Goal: Task Accomplishment & Management: Use online tool/utility

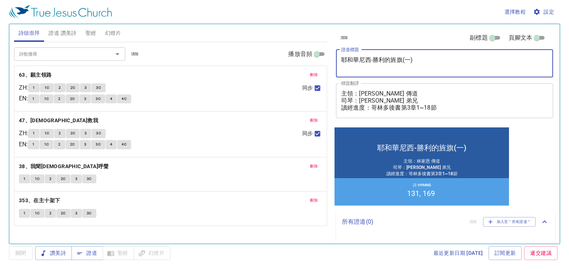
click at [411, 61] on textarea "耶和華尼西-勝利的旌旗(一)" at bounding box center [444, 63] width 207 height 14
type textarea "耶和華尼西-勝利的旌旗(二)"
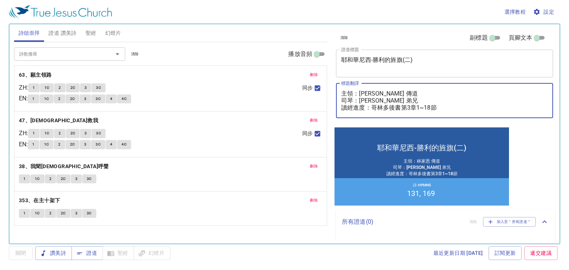
click at [371, 100] on textarea "主領：林家恩 傳道 司琴：陳安 弟兄 讀經進度：哥林多後書第3章1~18節" at bounding box center [444, 100] width 207 height 21
click at [412, 108] on textarea "主領：林家恩 傳道 司琴：陳安 弟兄 讀經進度：哥林多後書第3章1~18節" at bounding box center [444, 100] width 207 height 21
click at [370, 101] on textarea "主領：林家恩 傳道 司琴：陳安 弟兄 讀經進度：哥林多後書第4章1~18節" at bounding box center [444, 100] width 207 height 21
type textarea "主領：[PERSON_NAME] 傳道 司琴：[PERSON_NAME] 弟兄 讀經進度：哥林多後書第4章1~18節"
click at [315, 75] on span "刪除" at bounding box center [314, 75] width 8 height 7
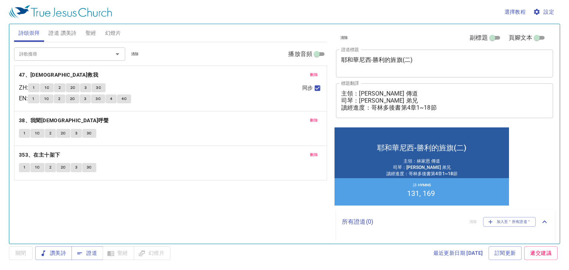
click at [315, 75] on span "刪除" at bounding box center [314, 75] width 8 height 7
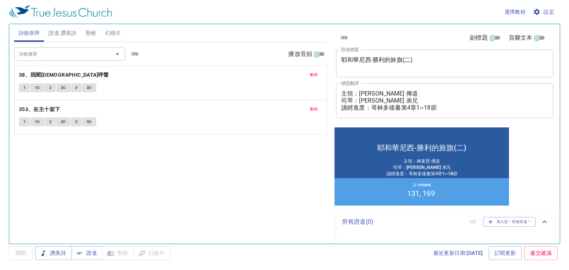
click at [315, 75] on span "刪除" at bounding box center [314, 75] width 8 height 7
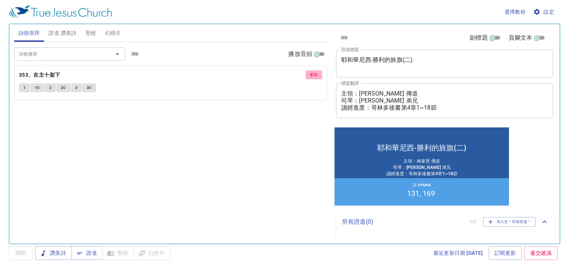
click at [315, 75] on span "刪除" at bounding box center [314, 75] width 8 height 7
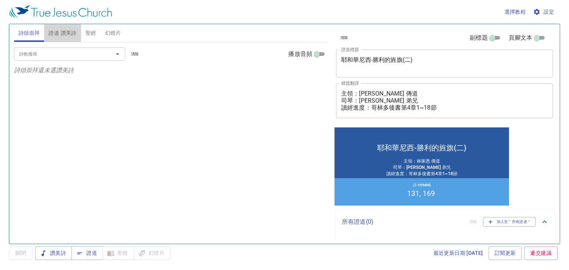
drag, startPoint x: 62, startPoint y: 30, endPoint x: 124, endPoint y: 35, distance: 62.1
click at [64, 30] on span "證道 讚美詩" at bounding box center [63, 33] width 28 height 9
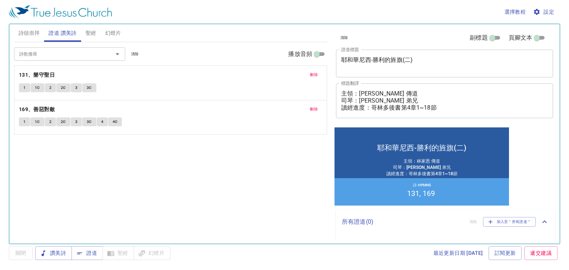
click at [318, 73] on button "刪除" at bounding box center [314, 74] width 17 height 9
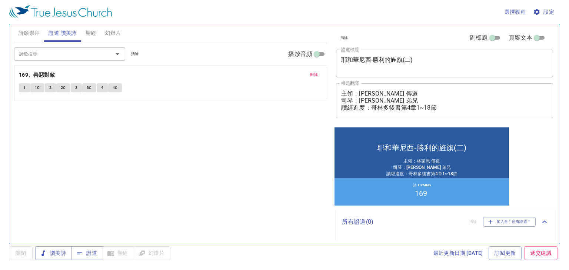
click at [318, 73] on button "刪除" at bounding box center [314, 74] width 17 height 9
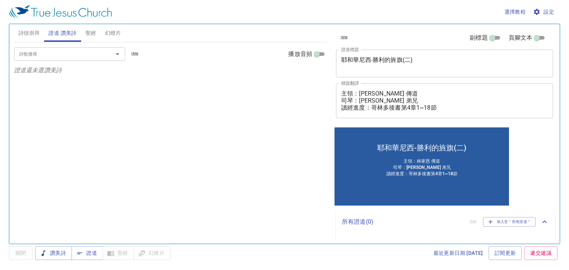
click at [64, 57] on input "詩歌搜尋" at bounding box center [58, 54] width 85 height 9
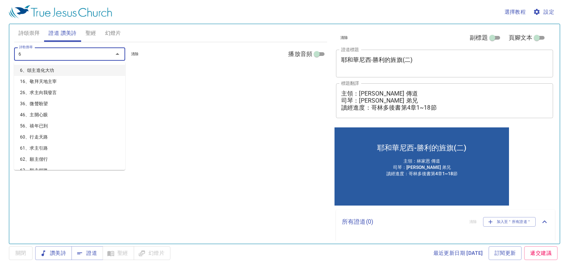
type input "61"
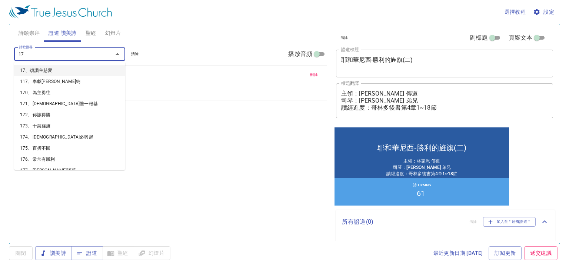
type input "172"
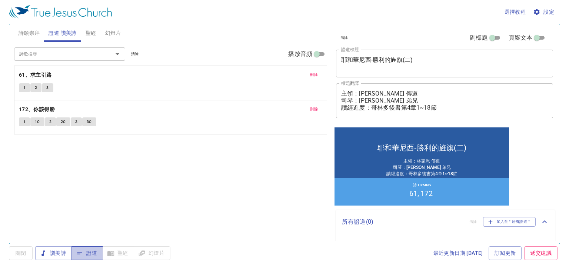
click at [92, 252] on span "證道" at bounding box center [87, 253] width 20 height 9
click at [49, 71] on b "61、求主引路" at bounding box center [35, 74] width 33 height 9
click at [31, 34] on span "詩頌崇拜" at bounding box center [30, 33] width 22 height 9
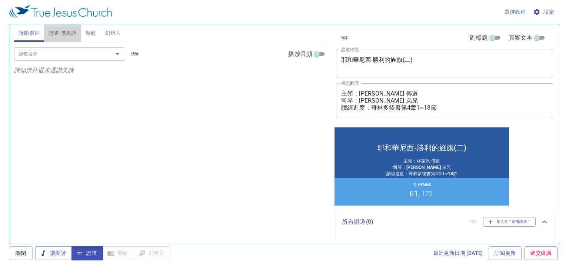
click at [57, 26] on button "證道 讚美詩" at bounding box center [62, 33] width 37 height 18
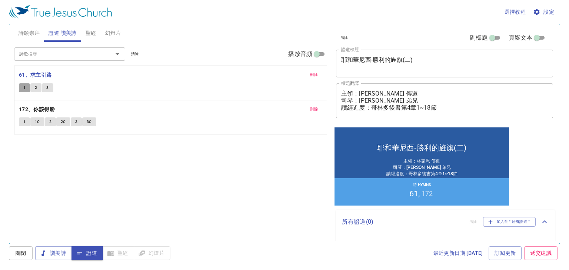
click at [21, 88] on button "1" at bounding box center [24, 87] width 11 height 9
click at [81, 254] on icon "button" at bounding box center [79, 253] width 7 height 7
click at [30, 36] on span "詩頌崇拜" at bounding box center [30, 33] width 22 height 9
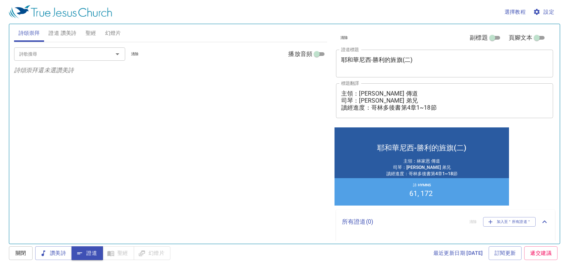
click at [95, 31] on span "聖經" at bounding box center [91, 33] width 11 height 9
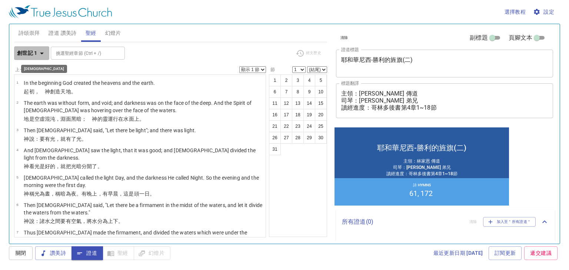
click at [38, 53] on icon "button" at bounding box center [41, 53] width 9 height 9
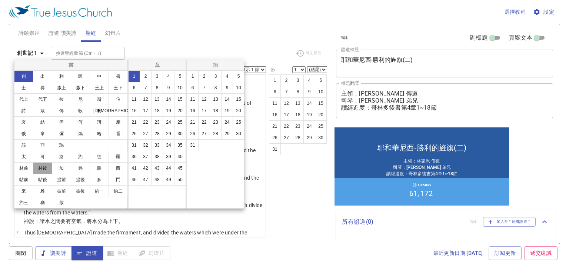
click at [40, 168] on button "林後" at bounding box center [42, 168] width 19 height 12
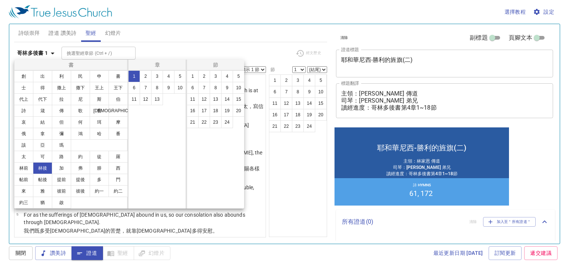
click at [202, 49] on div at bounding box center [284, 135] width 569 height 270
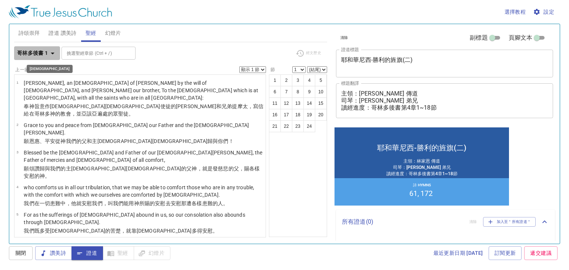
click at [27, 49] on b "哥林多後書 1" at bounding box center [32, 53] width 31 height 9
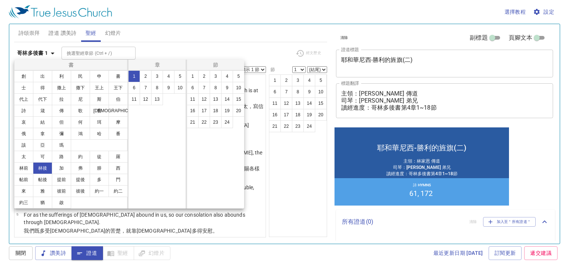
click at [308, 217] on div at bounding box center [284, 135] width 569 height 270
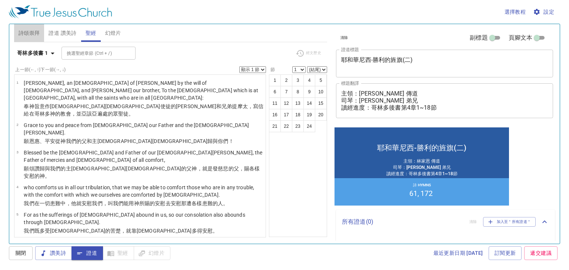
click at [34, 32] on span "詩頌崇拜" at bounding box center [30, 33] width 22 height 9
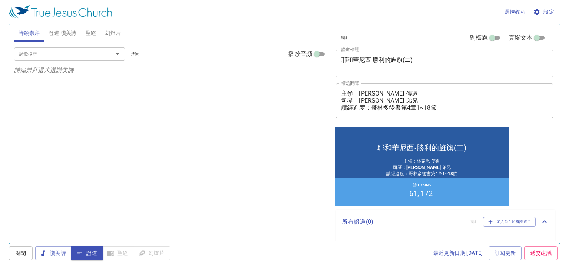
click at [67, 52] on input "詩歌搜尋" at bounding box center [58, 54] width 85 height 9
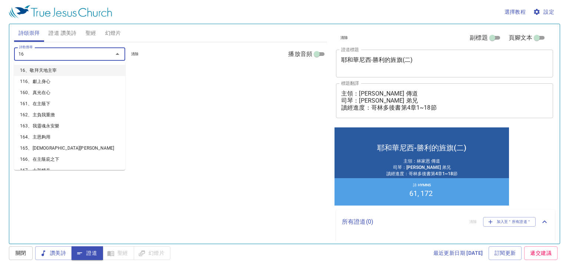
type input "162"
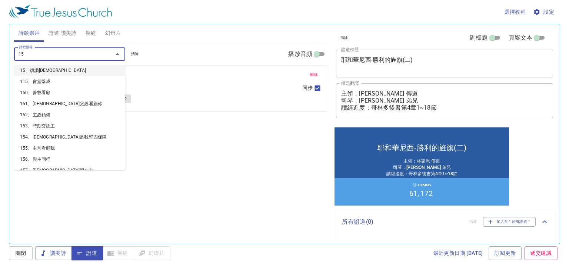
type input "158"
type input "151"
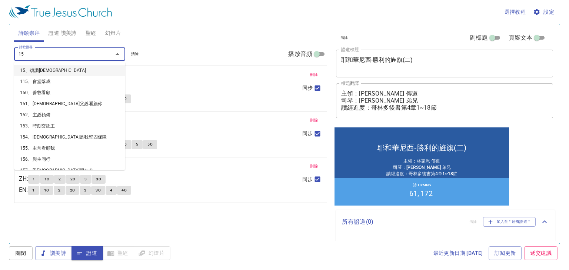
type input "150"
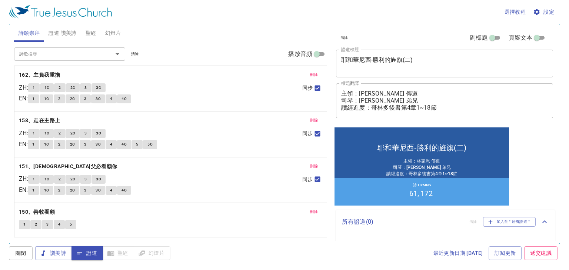
scroll to position [17, 0]
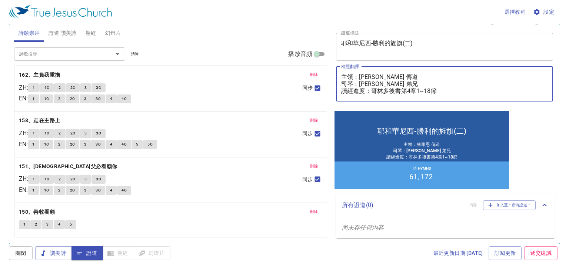
click at [440, 94] on textarea "主領：[PERSON_NAME] 傳道 司琴：[PERSON_NAME] 弟兄 讀經進度：哥林多後書第4章1~18節" at bounding box center [444, 83] width 207 height 21
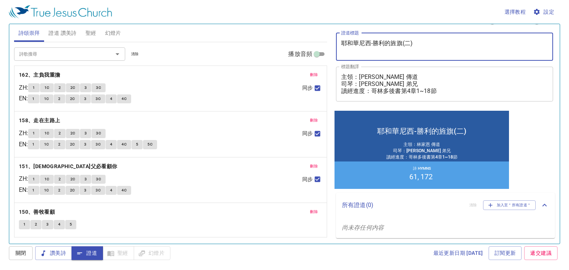
click at [432, 51] on textarea "耶和華尼西-勝利的旌旗(二)" at bounding box center [444, 47] width 207 height 14
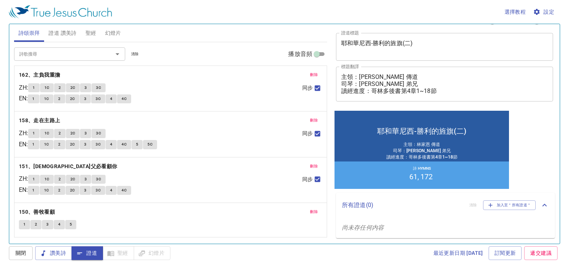
click at [340, 12] on div "選擇教程 設定" at bounding box center [283, 12] width 549 height 24
click at [317, 14] on div "選擇教程 設定" at bounding box center [283, 12] width 549 height 24
click at [429, 47] on textarea "耶和華尼西-勝利的旌旗(二)" at bounding box center [444, 47] width 207 height 14
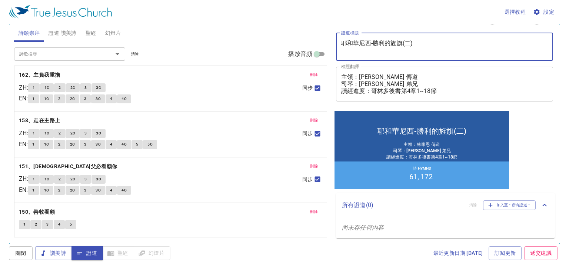
click at [429, 45] on textarea "耶和華尼西-勝利的旌旗(二)" at bounding box center [444, 47] width 207 height 14
click at [406, 43] on textarea "耶和華尼西-勝利的旌旗(二)" at bounding box center [444, 47] width 207 height 14
click at [59, 33] on span "證道 讚美詩" at bounding box center [63, 33] width 28 height 9
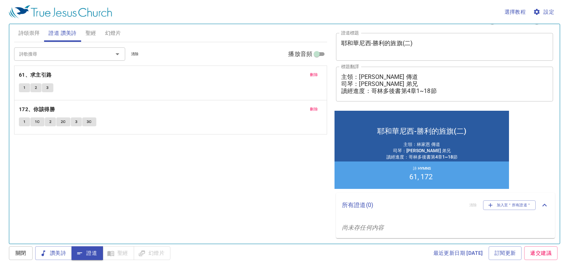
click at [38, 33] on span "詩頌崇拜" at bounding box center [30, 33] width 22 height 9
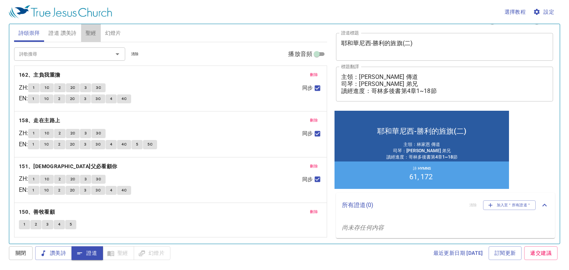
click at [93, 36] on span "聖經" at bounding box center [91, 33] width 11 height 9
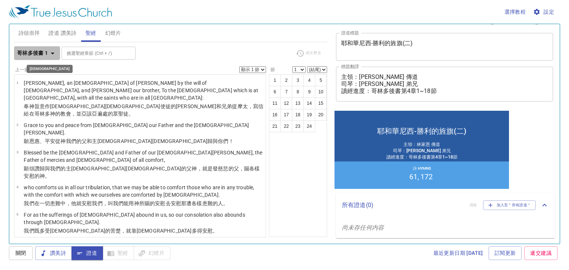
click at [45, 52] on b "哥林多後書 1" at bounding box center [32, 53] width 31 height 9
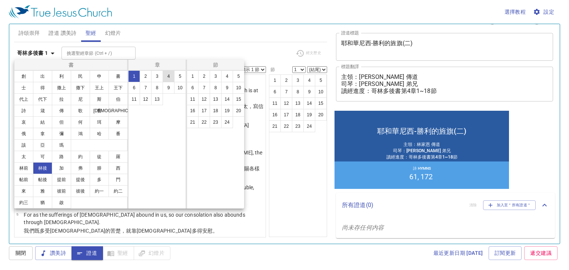
click at [169, 77] on button "4" at bounding box center [169, 76] width 12 height 12
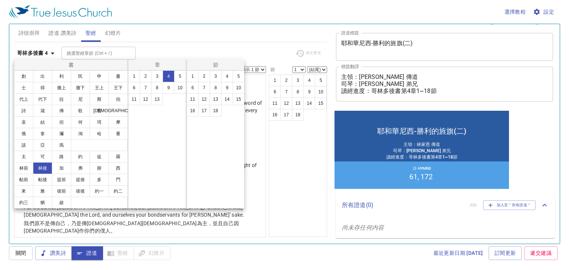
click at [174, 49] on div at bounding box center [284, 135] width 569 height 270
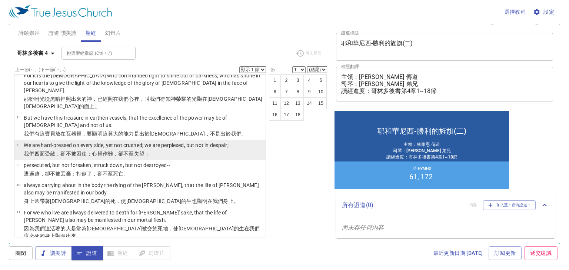
scroll to position [0, 0]
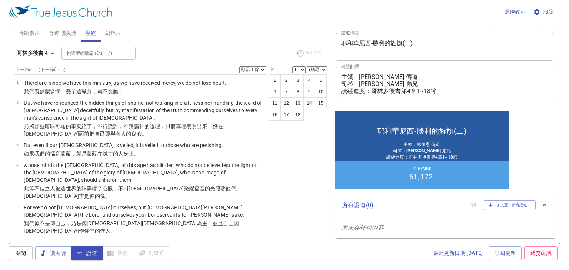
click at [91, 35] on span "聖經" at bounding box center [91, 33] width 11 height 9
click at [46, 50] on b "哥林多後書 4" at bounding box center [32, 53] width 31 height 9
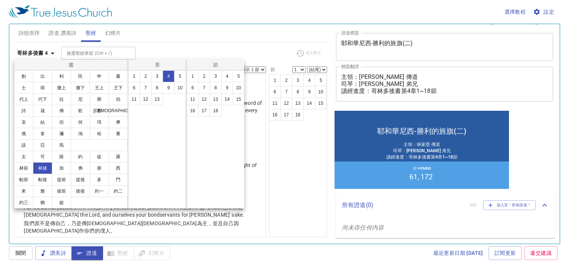
click at [149, 34] on div at bounding box center [284, 135] width 569 height 270
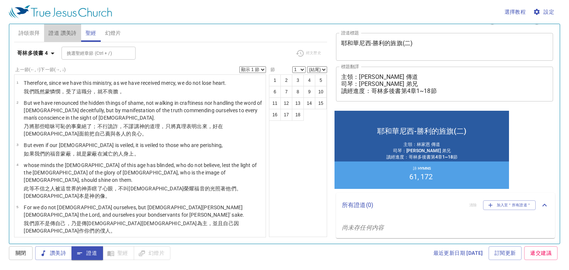
click at [62, 34] on span "證道 讚美詩" at bounding box center [63, 33] width 28 height 9
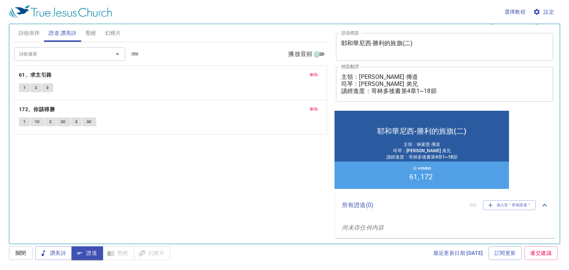
click at [37, 34] on span "詩頌崇拜" at bounding box center [30, 33] width 22 height 9
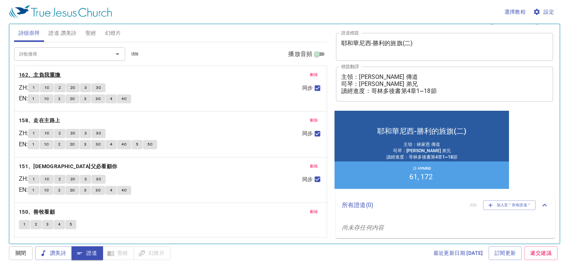
click at [44, 71] on b "162、主負我重擔" at bounding box center [40, 74] width 42 height 9
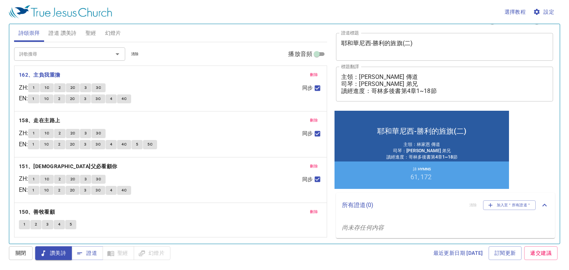
click at [37, 84] on button "1" at bounding box center [33, 87] width 11 height 9
click at [48, 85] on span "1C" at bounding box center [46, 88] width 5 height 7
click at [63, 84] on button "2" at bounding box center [59, 87] width 11 height 9
click at [76, 85] on span "2C" at bounding box center [72, 88] width 5 height 7
click at [87, 84] on button "3" at bounding box center [85, 87] width 11 height 9
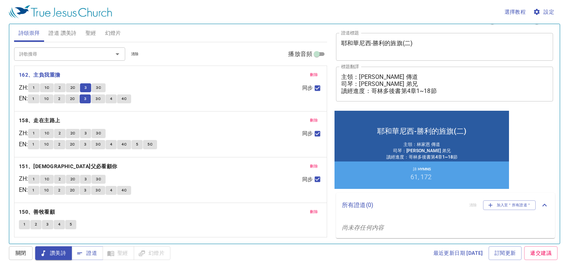
click at [101, 86] on span "3C" at bounding box center [98, 88] width 5 height 7
click at [49, 118] on b "158、走在主路上" at bounding box center [40, 120] width 42 height 9
click at [36, 130] on button "1" at bounding box center [33, 133] width 11 height 9
click at [49, 130] on span "1C" at bounding box center [46, 133] width 5 height 7
click at [63, 130] on button "2" at bounding box center [59, 133] width 11 height 9
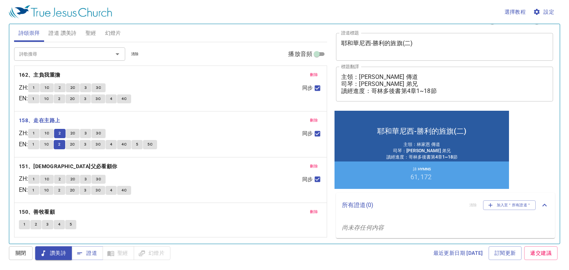
click at [76, 130] on button "2C" at bounding box center [73, 133] width 14 height 9
click at [89, 129] on button "3" at bounding box center [85, 133] width 11 height 9
click at [100, 130] on span "3C" at bounding box center [98, 133] width 5 height 7
click at [49, 164] on b "151、[DEMOGRAPHIC_DATA]父必看顧你" at bounding box center [68, 166] width 99 height 9
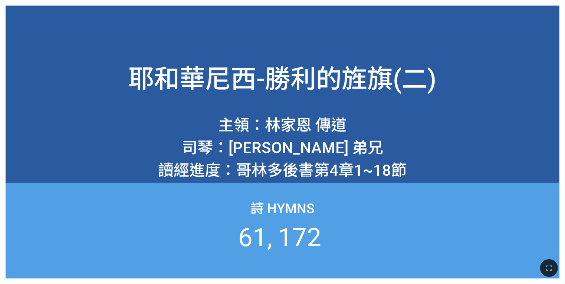
drag, startPoint x: 546, startPoint y: 262, endPoint x: 541, endPoint y: 294, distance: 32.2
click at [547, 262] on button "button" at bounding box center [549, 268] width 18 height 18
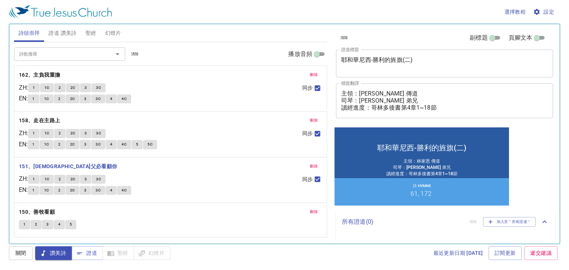
scroll to position [17, 0]
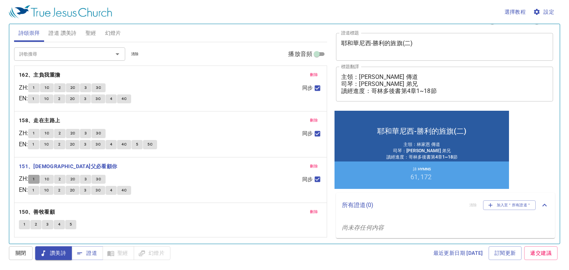
click at [37, 176] on button "1" at bounding box center [33, 179] width 11 height 9
click at [50, 177] on span "1C" at bounding box center [46, 179] width 5 height 7
click at [61, 177] on span "2" at bounding box center [60, 179] width 2 height 7
click at [75, 176] on span "2C" at bounding box center [72, 179] width 5 height 7
click at [87, 178] on span "3" at bounding box center [86, 179] width 2 height 7
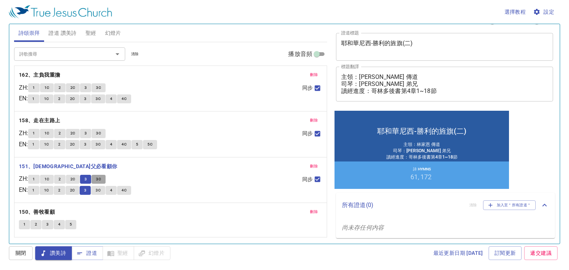
click at [100, 177] on span "3C" at bounding box center [98, 179] width 5 height 7
click at [50, 209] on b "150、善牧看顧" at bounding box center [37, 212] width 36 height 9
click at [24, 224] on span "1" at bounding box center [24, 224] width 2 height 7
click at [35, 224] on span "2" at bounding box center [36, 224] width 2 height 7
click at [47, 223] on span "3" at bounding box center [47, 224] width 2 height 7
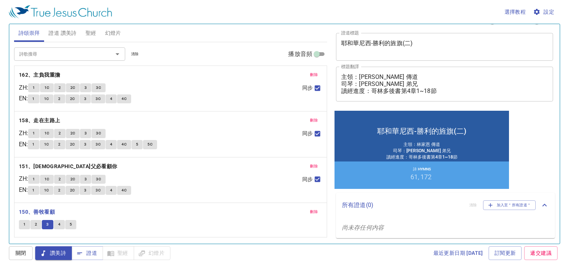
click at [60, 223] on button "4" at bounding box center [59, 224] width 11 height 9
click at [71, 225] on span "5" at bounding box center [71, 224] width 2 height 7
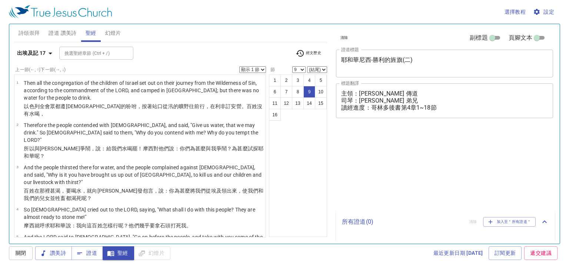
select select "9"
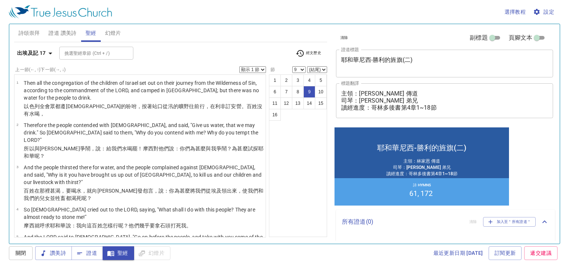
scroll to position [17, 0]
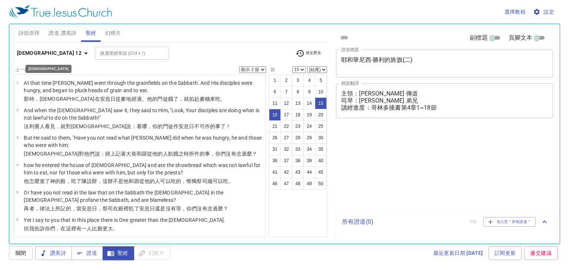
select select "2"
select select "15"
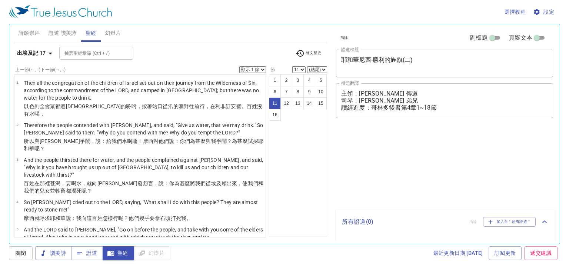
select select "11"
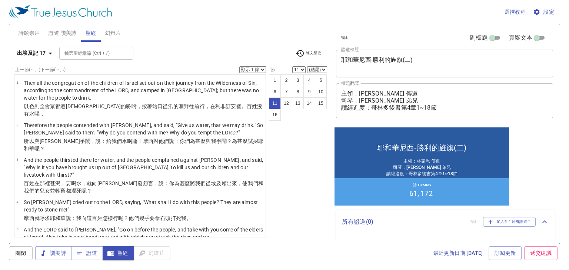
scroll to position [17, 0]
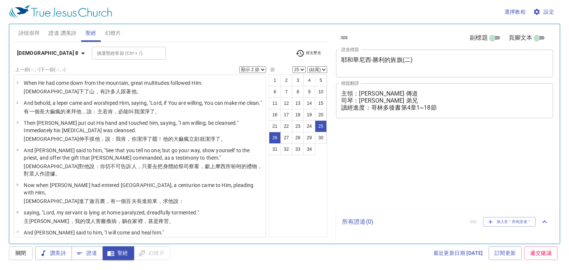
select select "2"
select select "25"
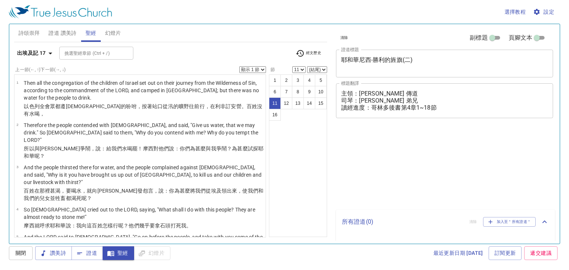
select select "11"
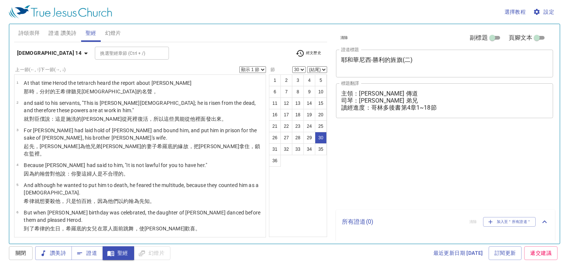
select select "30"
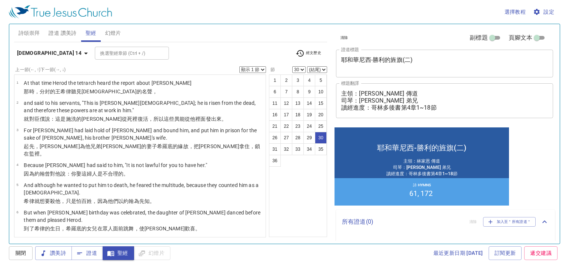
scroll to position [17, 0]
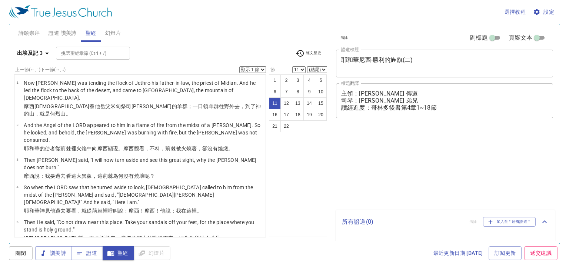
select select "11"
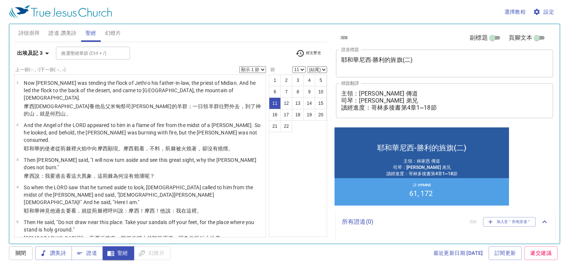
scroll to position [17, 0]
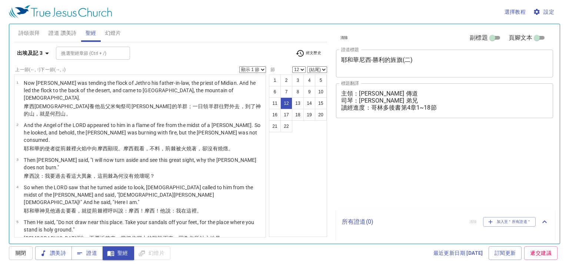
select select "12"
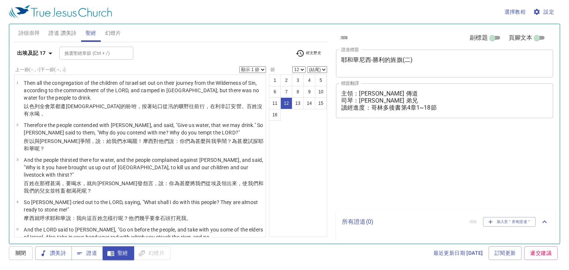
select select "12"
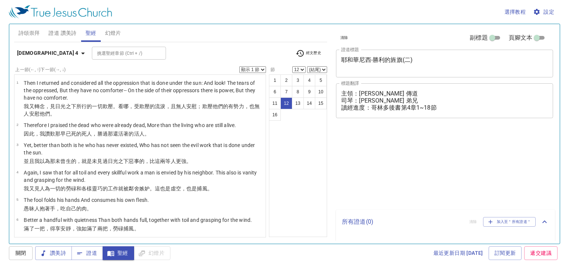
select select "12"
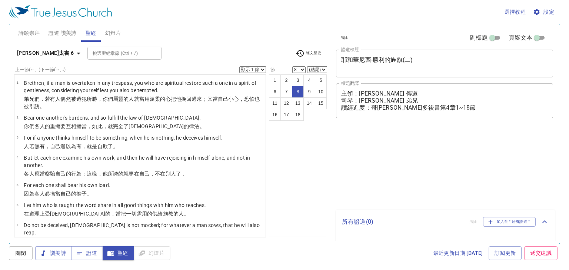
select select "8"
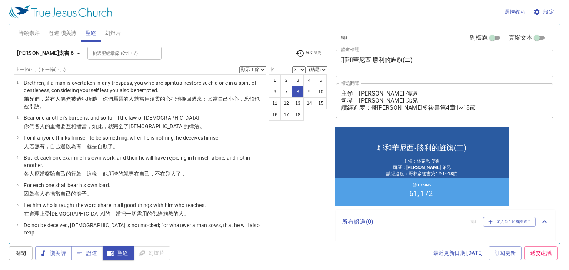
scroll to position [17, 0]
